Goal: Task Accomplishment & Management: Manage account settings

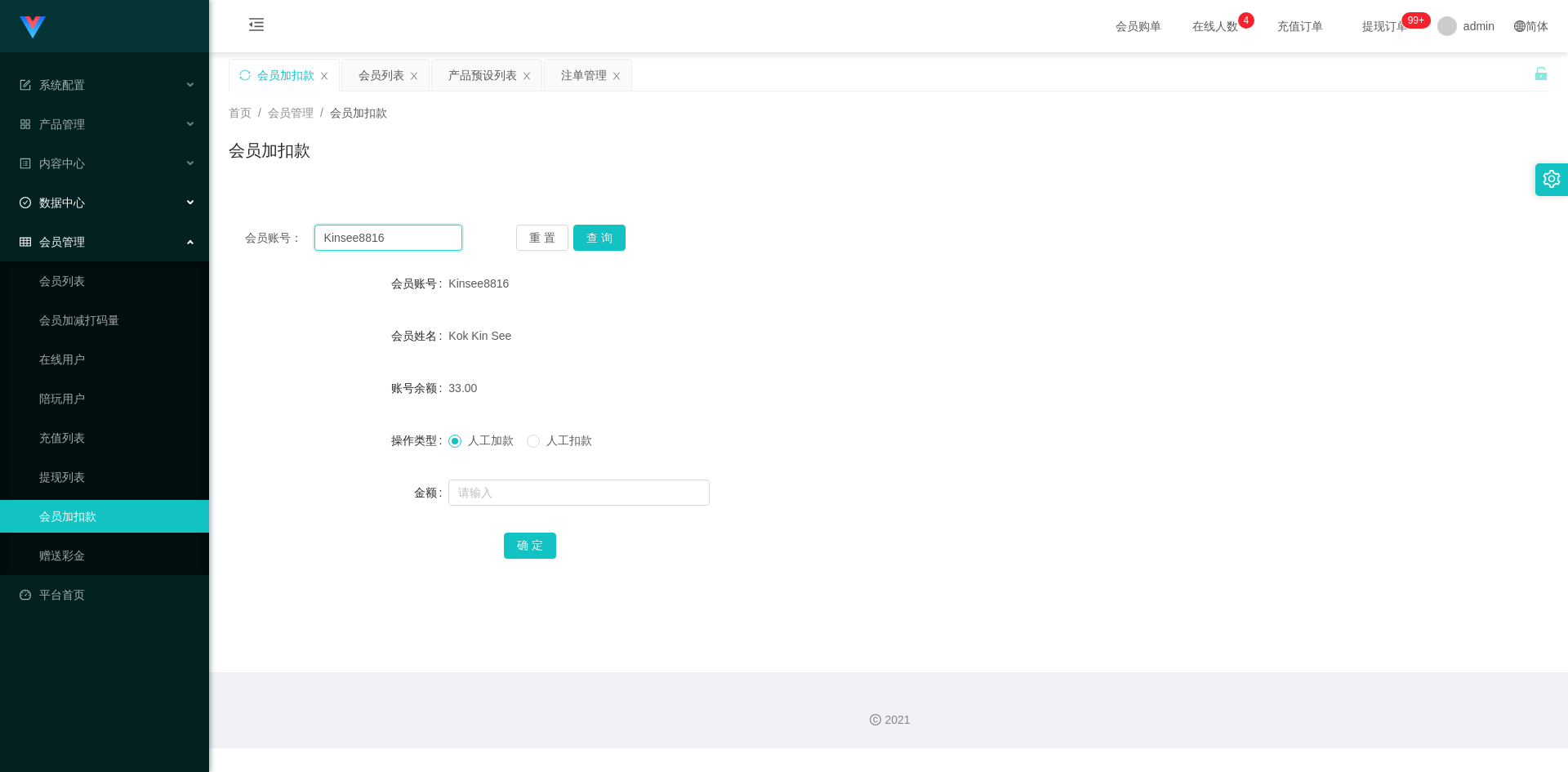
drag, startPoint x: 412, startPoint y: 241, endPoint x: 0, endPoint y: 190, distance: 415.1
click at [0, 190] on section "系统配置 产品管理 产品列表 产品预设列表 开奖记录 注单管理 即时注单 内容中心 数据中心 员工统计 团队统计 会员管理 会员列表 会员加减打码量 在线用户…" at bounding box center [784, 374] width 1568 height 748
click at [598, 229] on button "查 询" at bounding box center [598, 237] width 52 height 26
click at [479, 490] on input "text" at bounding box center [578, 492] width 261 height 26
type input "2"
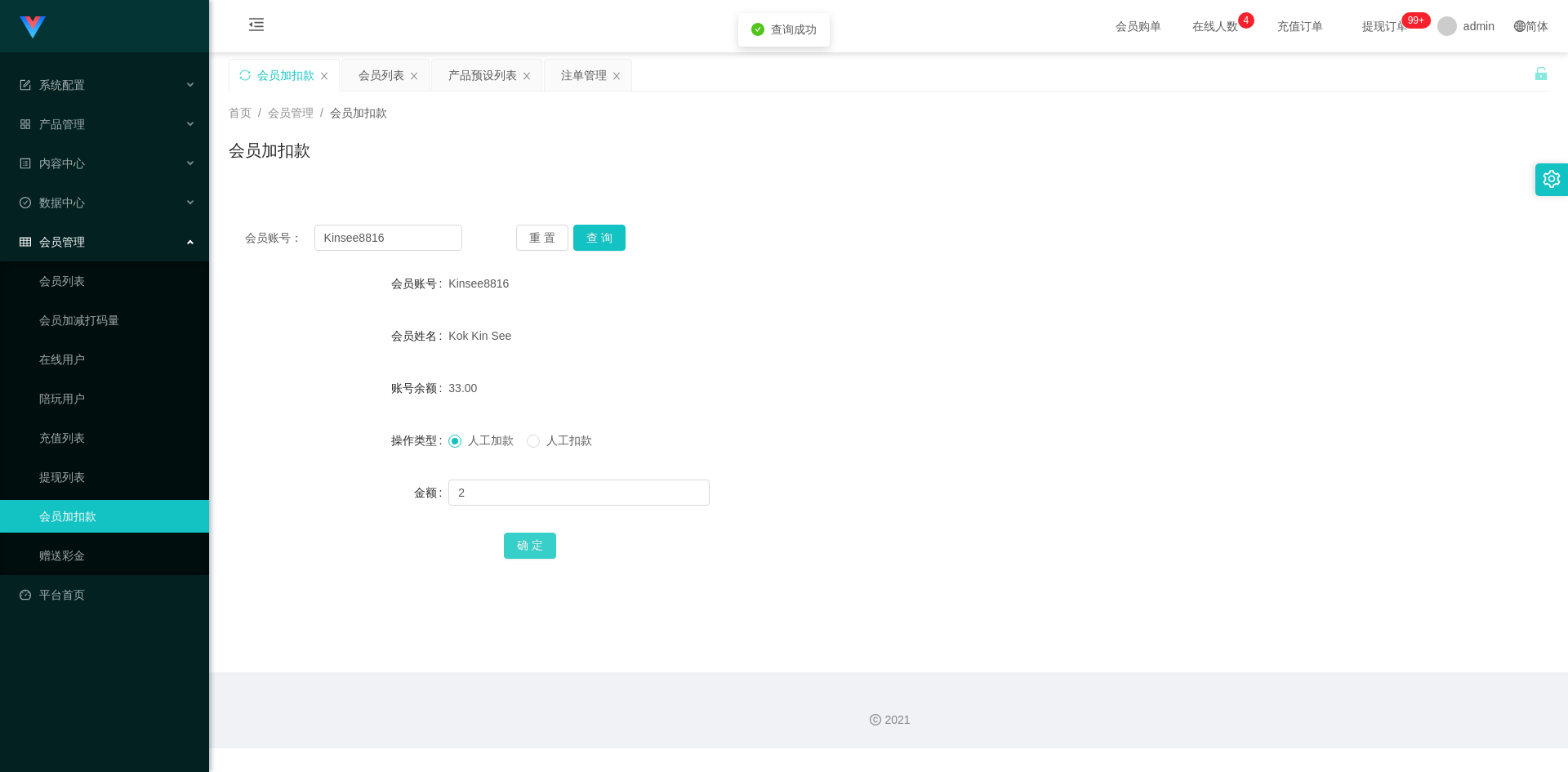
click at [537, 552] on button "确 定" at bounding box center [529, 545] width 52 height 26
click at [1003, 459] on form "会员账号 Kinsee8816 会员姓名 [PERSON_NAME] See 账号余额 35.00 操作类型 人工加款 人工扣款 金额 确 定" at bounding box center [888, 414] width 1320 height 294
drag, startPoint x: 403, startPoint y: 240, endPoint x: 0, endPoint y: 207, distance: 404.3
click at [0, 207] on section "系统配置 产品管理 产品列表 产品预设列表 开奖记录 注单管理 即时注单 内容中心 数据中心 员工统计 团队统计 会员管理 会员列表 会员加减打码量 在线用户…" at bounding box center [784, 374] width 1568 height 748
paste input "97697785"
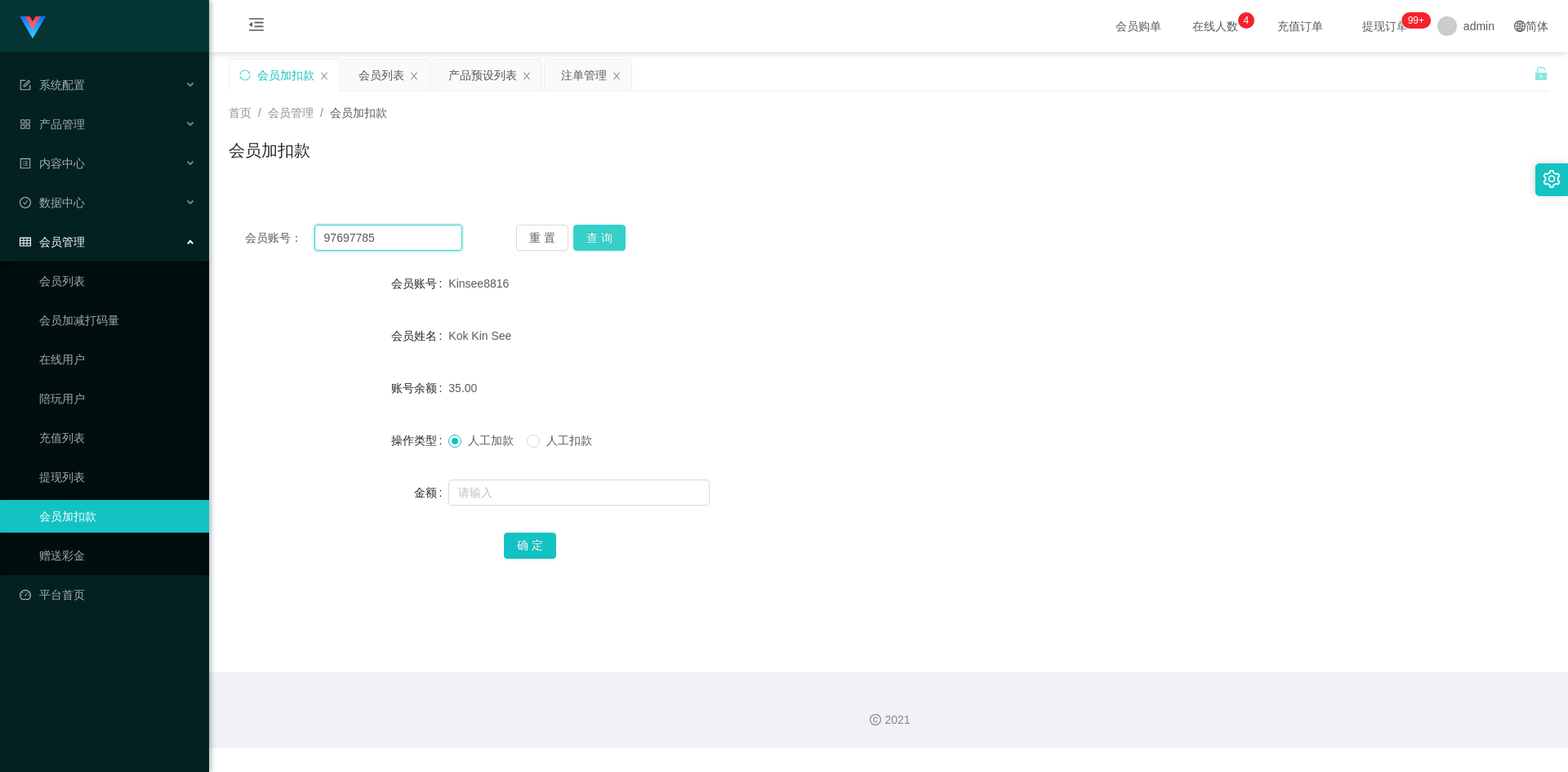
type input "97697785"
click at [600, 242] on button "查 询" at bounding box center [598, 237] width 52 height 26
click at [601, 241] on div "重 置 查 询" at bounding box center [625, 237] width 217 height 26
click at [809, 253] on div "会员账号： 97697785 重 置 查 询 会员账号 97697785 会员姓名 [PERSON_NAME] 账号余额 32.00 操作类型 人工加款 人工…" at bounding box center [888, 402] width 1320 height 388
click at [1075, 217] on div "会员账号： 97697785 重 置 查 询 会员账号 97697785 会员姓名 [PERSON_NAME] 账号余额 32.00 操作类型 人工加款 人工…" at bounding box center [888, 402] width 1320 height 388
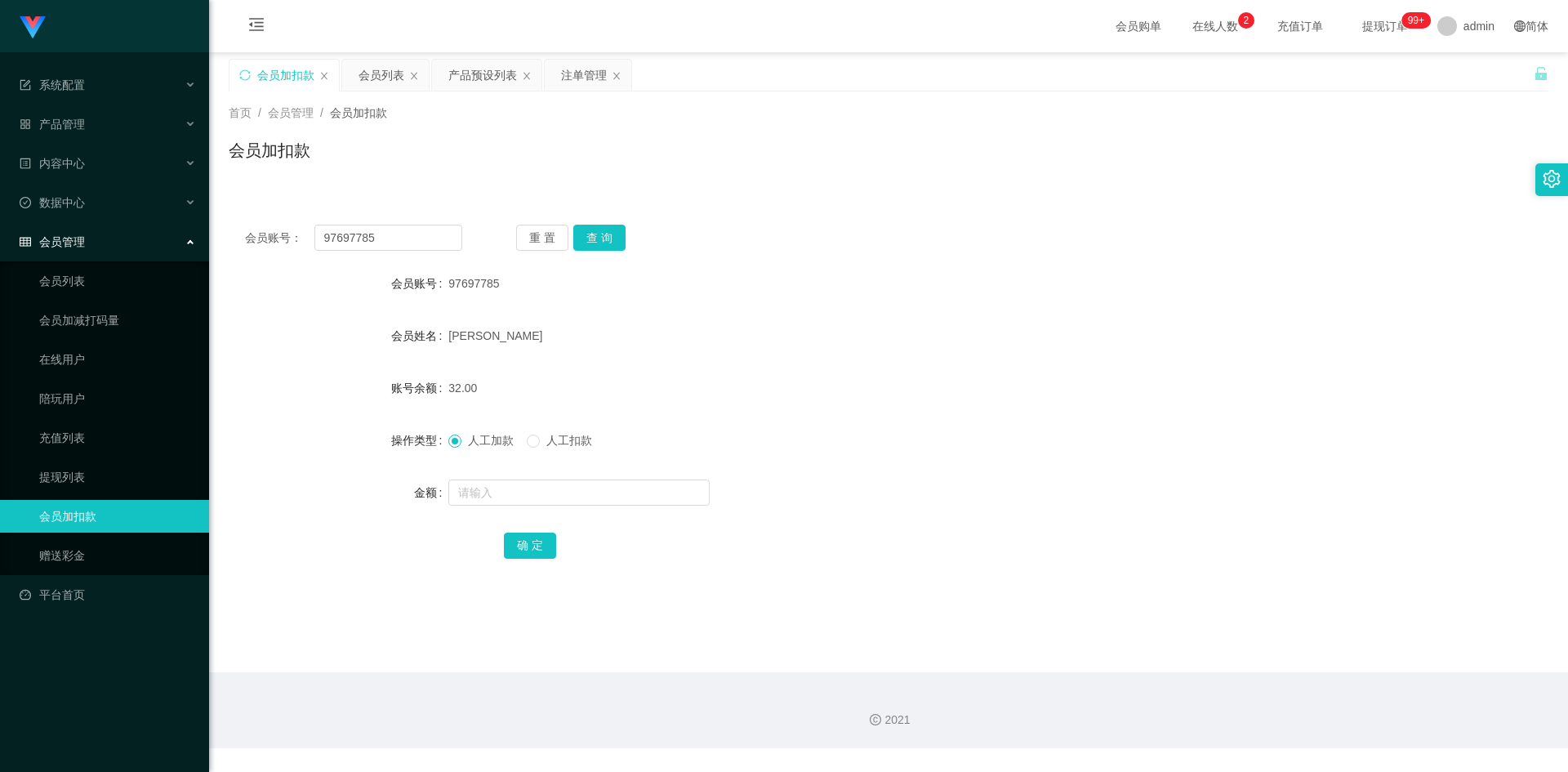
click at [1104, 161] on div "会员加扣款" at bounding box center [888, 156] width 1320 height 37
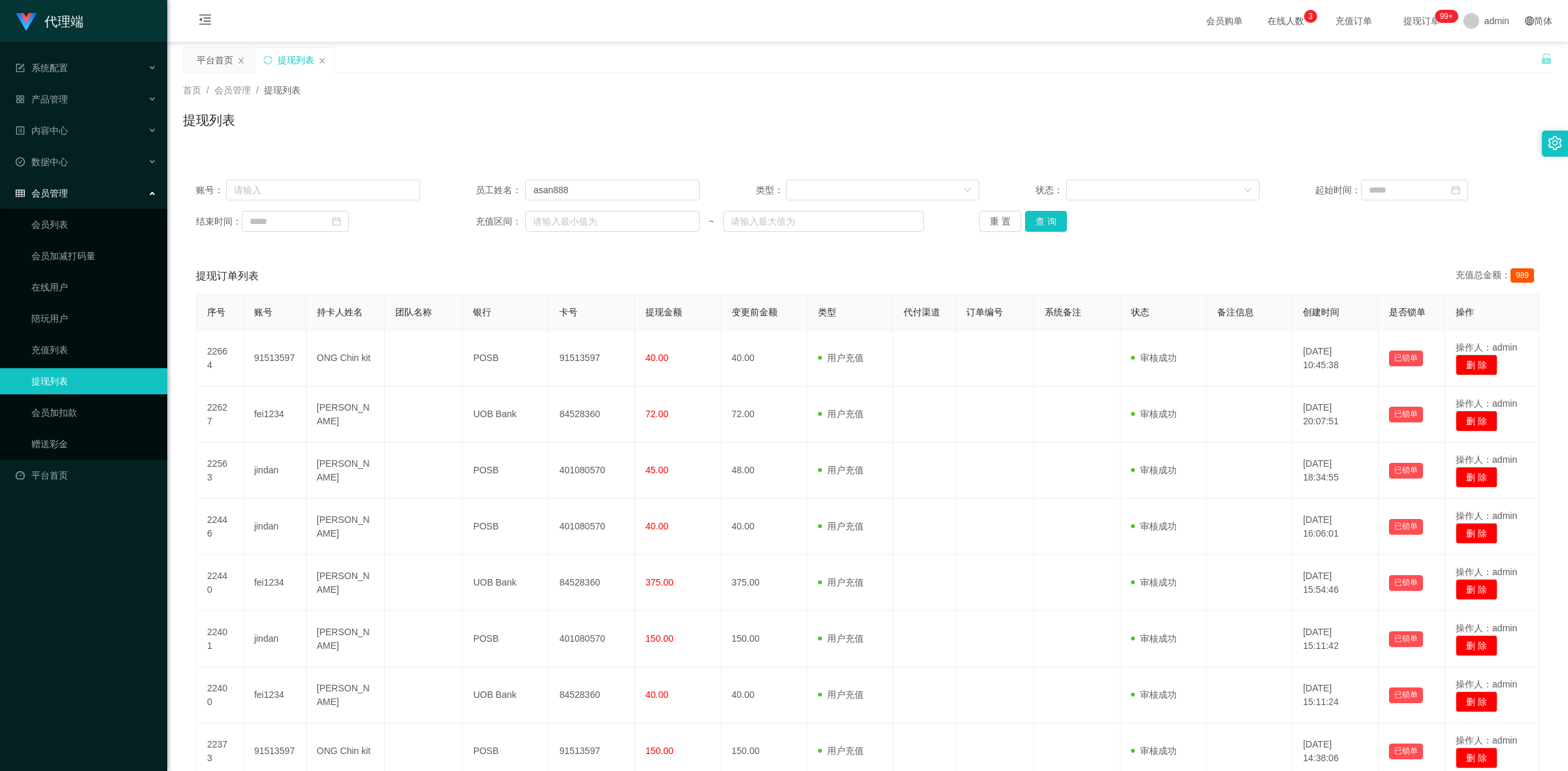
click at [922, 93] on div "首页 / 会员管理 / 提现列表 /" at bounding box center [867, 90] width 1369 height 14
click at [1129, 90] on div "首页 / 会员管理 / 提现列表 /" at bounding box center [867, 90] width 1369 height 14
